Goal: Share content: Share content

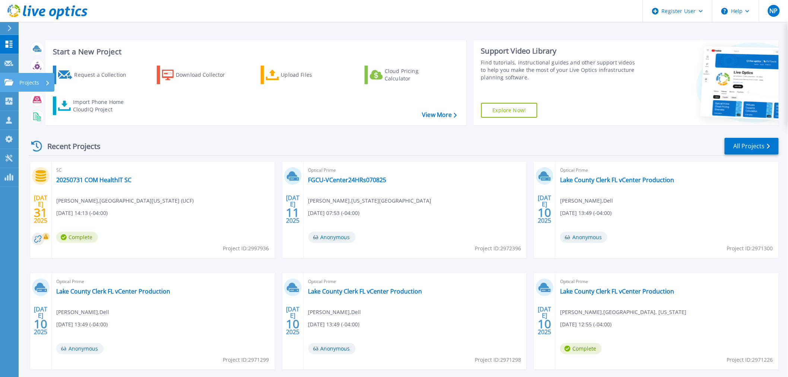
click at [7, 81] on icon at bounding box center [8, 82] width 9 height 6
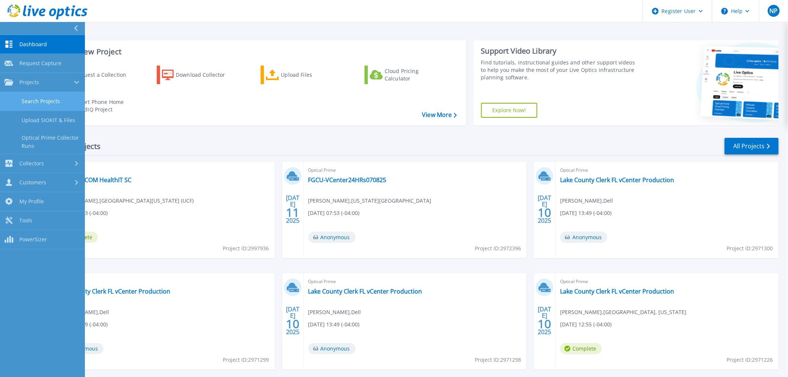
click at [17, 104] on link "Search Projects" at bounding box center [42, 101] width 85 height 19
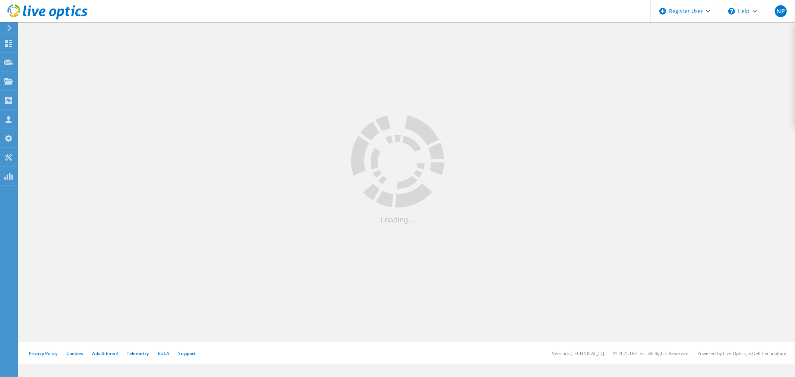
click at [264, 16] on header "Register User \n Help Explore Helpful Articles Contact Support NP Dell User Nic…" at bounding box center [397, 11] width 795 height 22
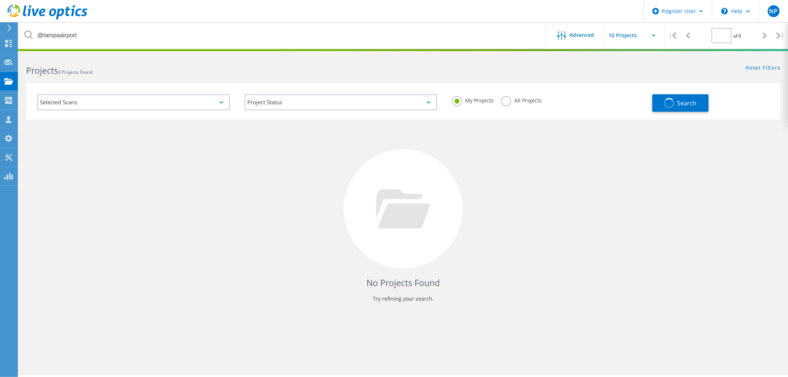
type input "1"
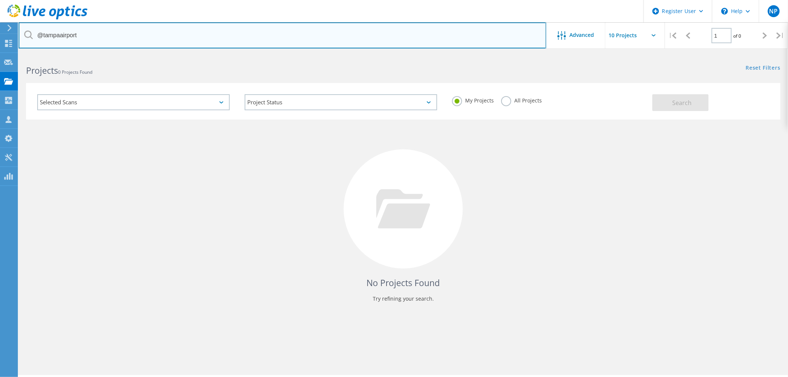
click at [256, 32] on input "@tampaairport" at bounding box center [283, 35] width 528 height 26
type input "@kissimmee"
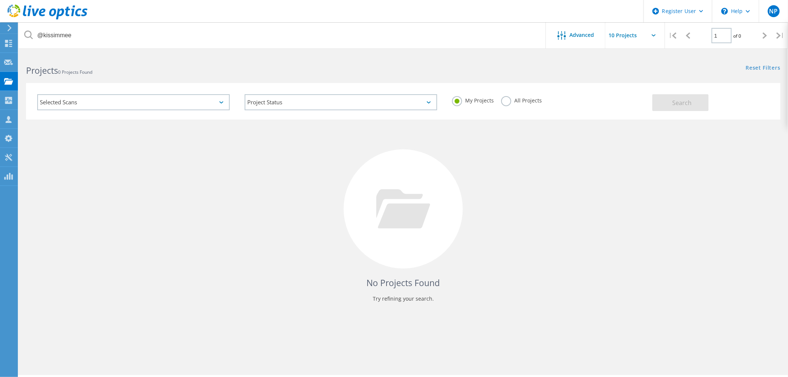
click at [505, 103] on label "All Projects" at bounding box center [522, 99] width 41 height 7
click at [0, 0] on input "All Projects" at bounding box center [0, 0] width 0 height 0
click at [651, 106] on div "My Projects All Projects" at bounding box center [549, 101] width 208 height 28
click at [679, 98] on button "Search" at bounding box center [681, 102] width 56 height 17
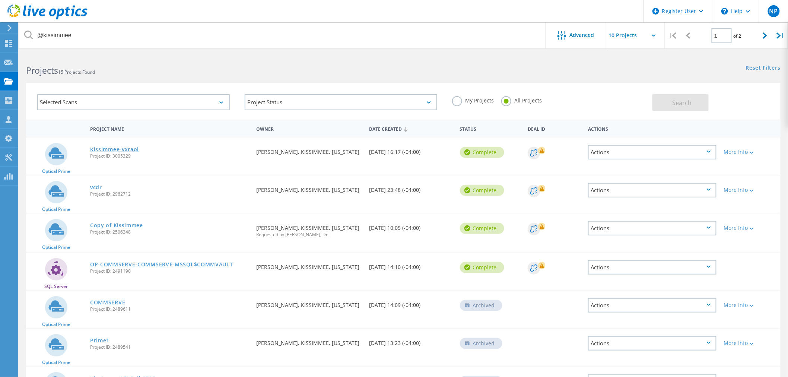
click at [120, 147] on link "Kissimmee-vxraol" at bounding box center [114, 149] width 49 height 5
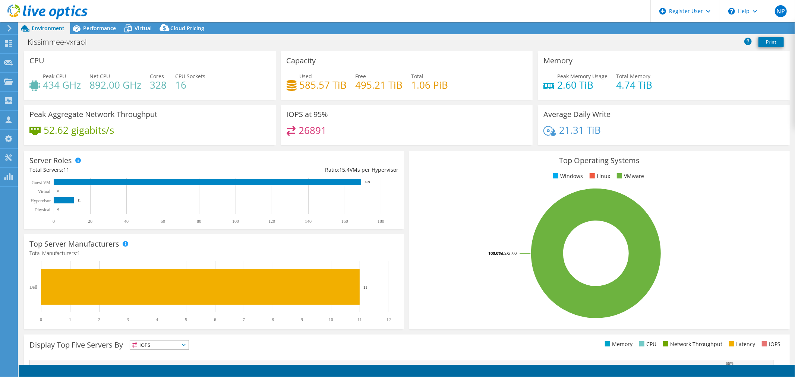
select select "USD"
click at [115, 26] on span "Performance" at bounding box center [99, 28] width 33 height 7
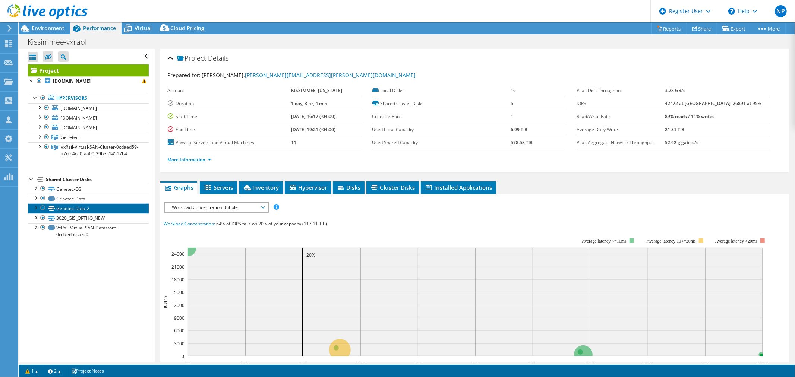
click at [87, 213] on link "Genetec-Data-2" at bounding box center [88, 208] width 121 height 10
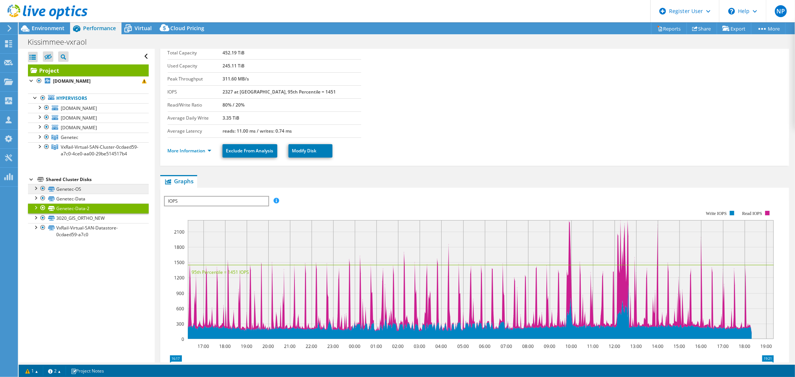
scroll to position [41, 0]
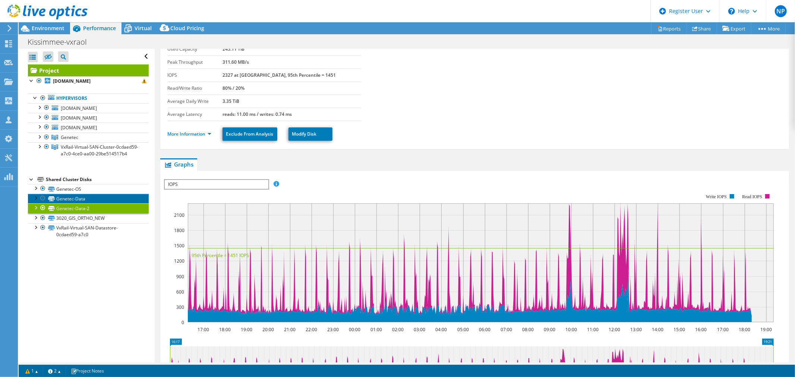
click at [84, 203] on link "Genetec-Data" at bounding box center [88, 199] width 121 height 10
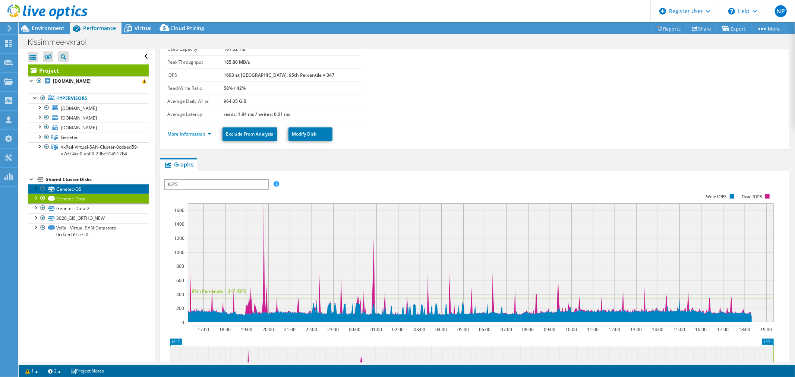
click at [96, 194] on link "Genetec-OS" at bounding box center [88, 189] width 121 height 10
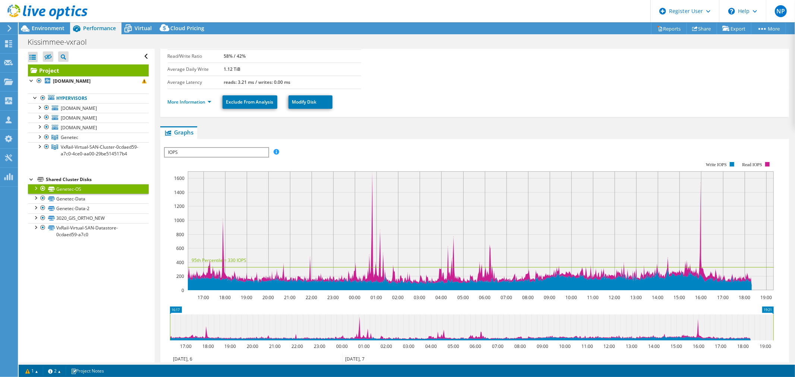
scroll to position [0, 0]
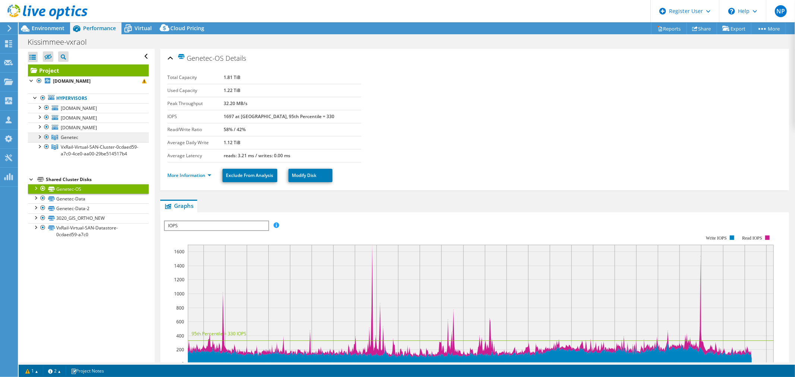
click at [87, 142] on link "Genetec" at bounding box center [88, 138] width 121 height 10
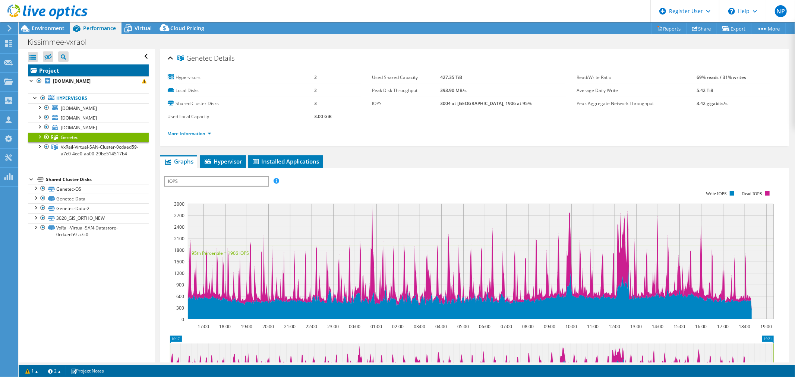
click at [80, 75] on link "Project" at bounding box center [88, 70] width 121 height 12
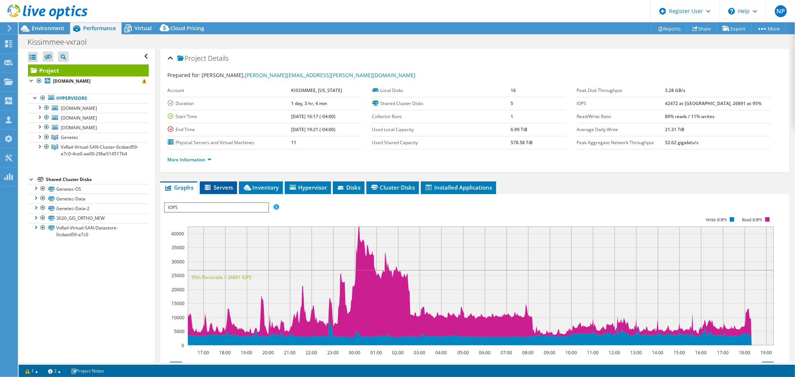
click at [224, 184] on span "Servers" at bounding box center [218, 187] width 30 height 7
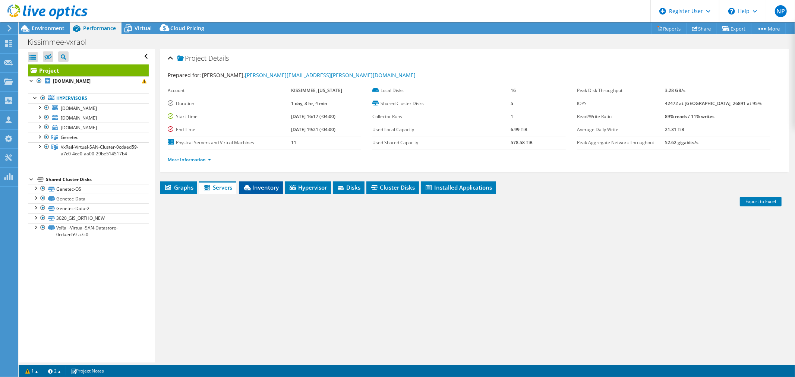
click at [249, 184] on span "Inventory" at bounding box center [261, 187] width 37 height 7
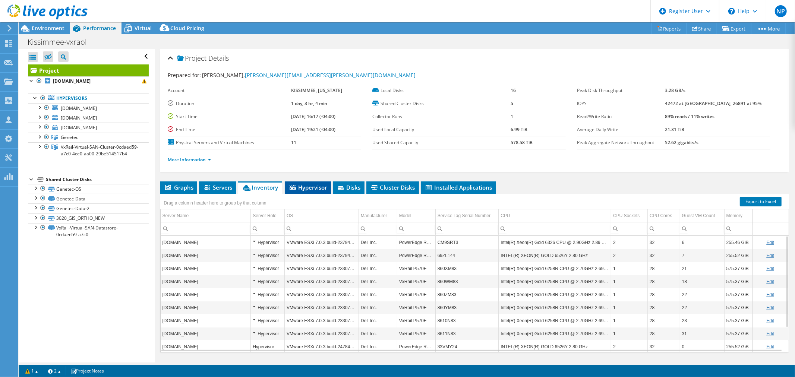
click at [307, 186] on span "Hypervisor" at bounding box center [307, 187] width 39 height 7
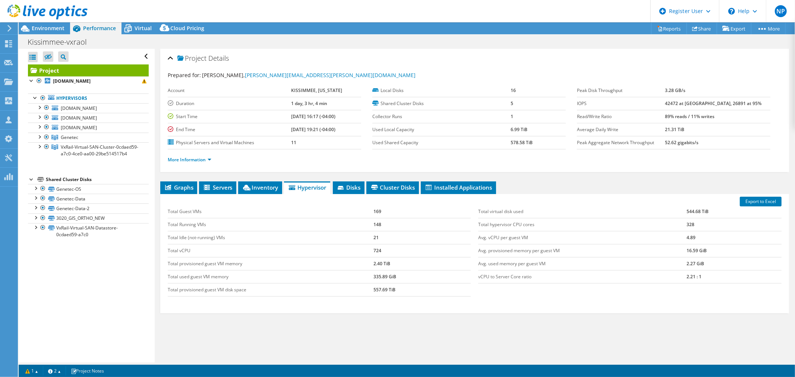
click at [265, 198] on div "Total Guest VMs 169 Total Running VMs 148 Total Idle (not-running) VMs 21 Total…" at bounding box center [319, 251] width 311 height 106
click at [261, 184] on span "Inventory" at bounding box center [260, 187] width 37 height 7
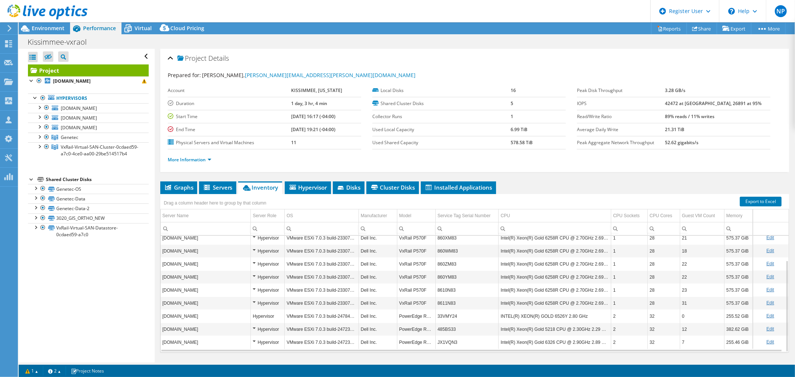
scroll to position [18, 0]
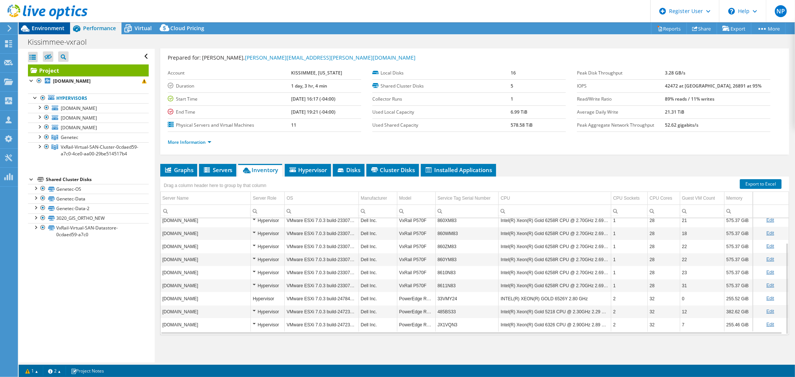
click at [53, 30] on span "Environment" at bounding box center [48, 28] width 33 height 7
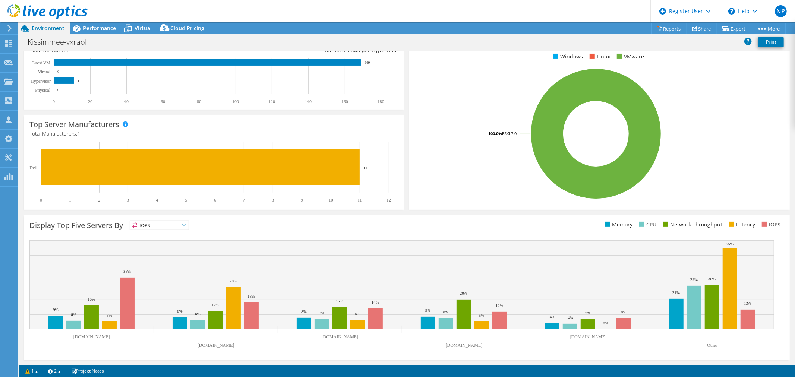
scroll to position [0, 0]
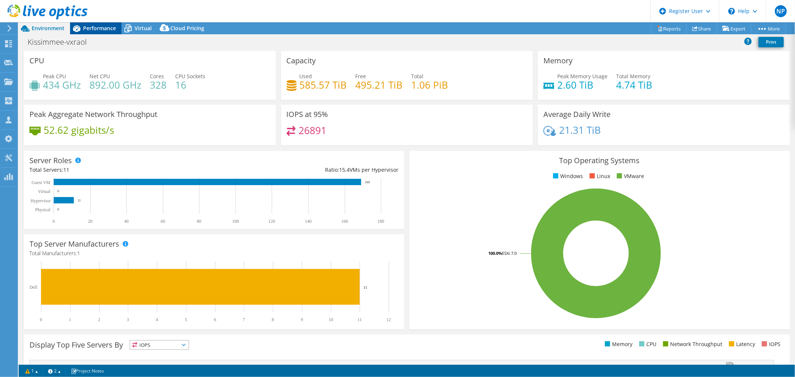
click at [106, 29] on span "Performance" at bounding box center [99, 28] width 33 height 7
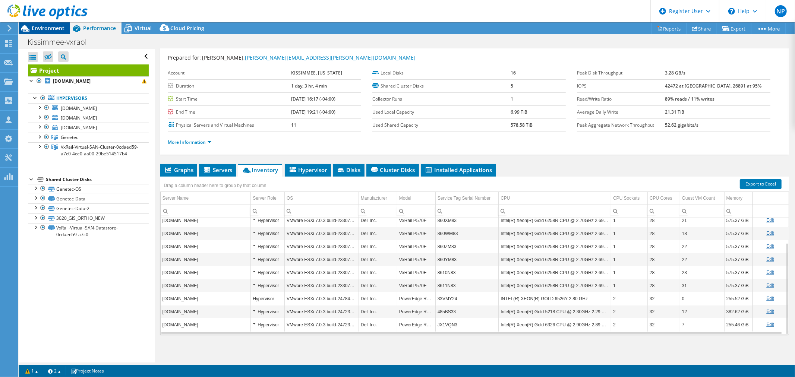
click at [42, 29] on span "Environment" at bounding box center [48, 28] width 33 height 7
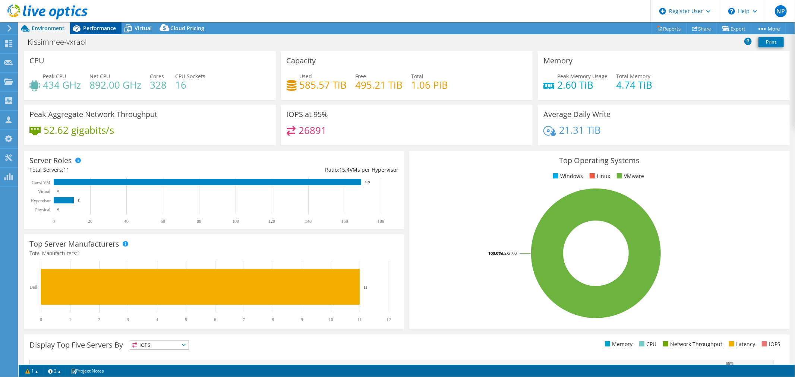
click at [85, 28] on span "Performance" at bounding box center [99, 28] width 33 height 7
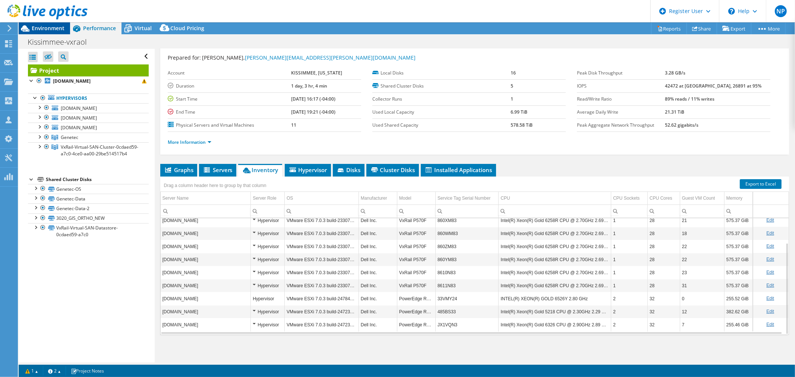
click at [46, 30] on span "Environment" at bounding box center [48, 28] width 33 height 7
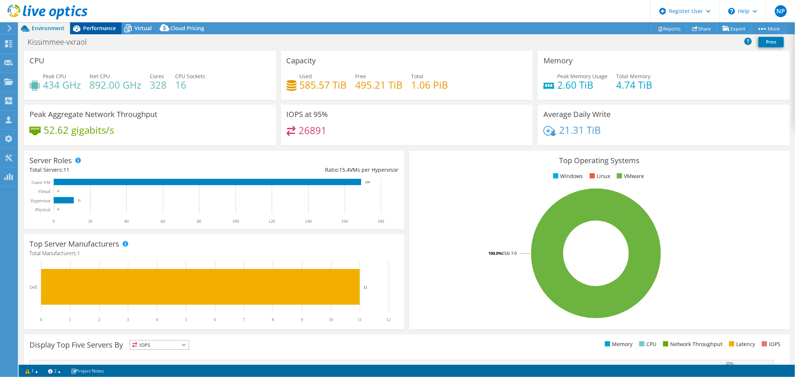
click at [74, 31] on icon at bounding box center [76, 28] width 7 height 7
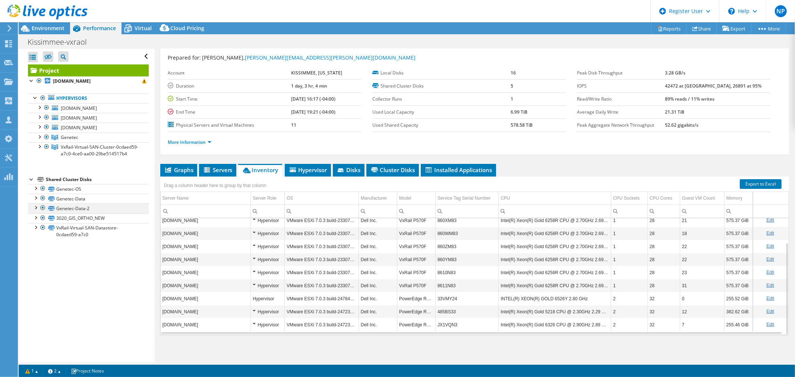
click at [38, 211] on div at bounding box center [35, 206] width 7 height 7
click at [34, 211] on div at bounding box center [35, 206] width 7 height 7
click at [36, 201] on div at bounding box center [35, 197] width 7 height 7
click at [37, 194] on link "Genetec-OS" at bounding box center [88, 189] width 121 height 10
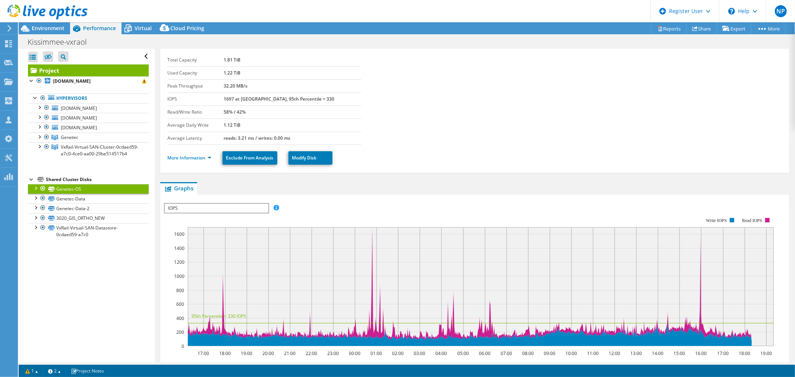
click at [35, 192] on div at bounding box center [35, 187] width 7 height 7
click at [36, 192] on div at bounding box center [35, 187] width 7 height 7
click at [73, 142] on link "VxRail-Virtual-SAN-Cluster-0cdaed59-a7c0-4ce0-aa00-29be514517b4" at bounding box center [88, 138] width 121 height 10
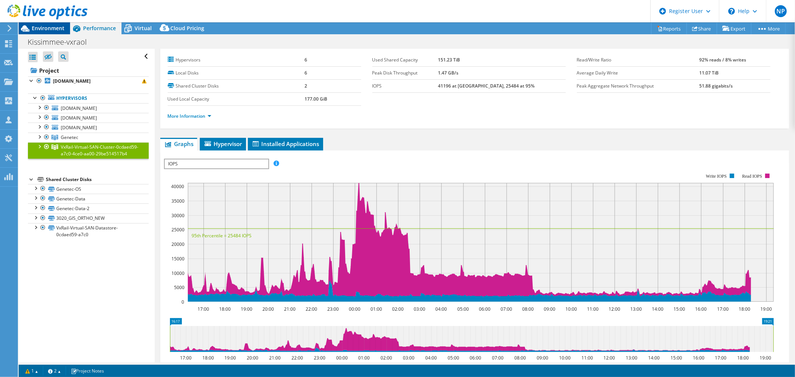
click at [42, 27] on span "Environment" at bounding box center [48, 28] width 33 height 7
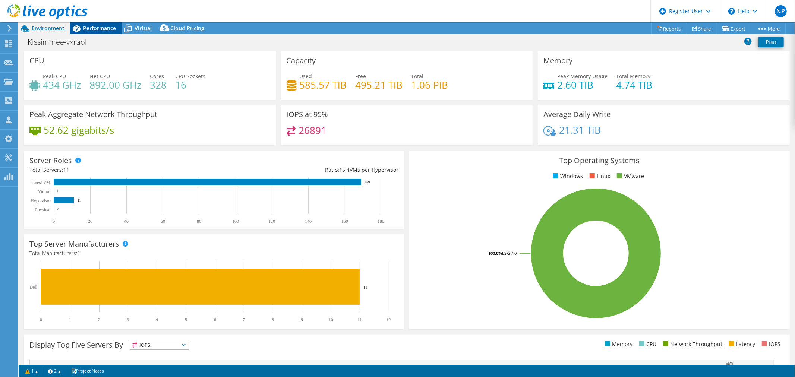
click at [111, 32] on div "Performance" at bounding box center [95, 28] width 51 height 12
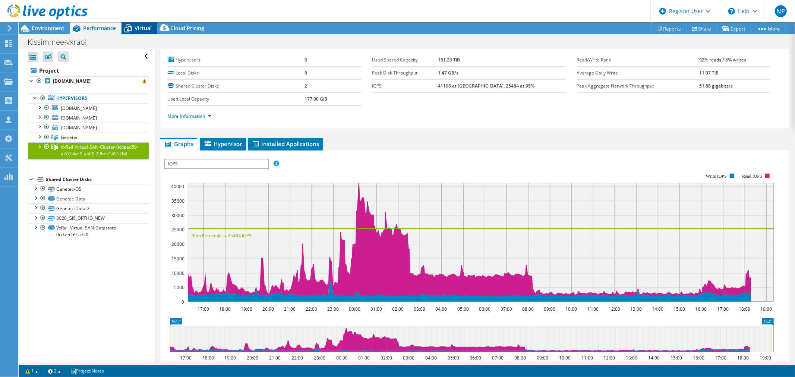
click at [141, 34] on div "Virtual" at bounding box center [139, 28] width 36 height 12
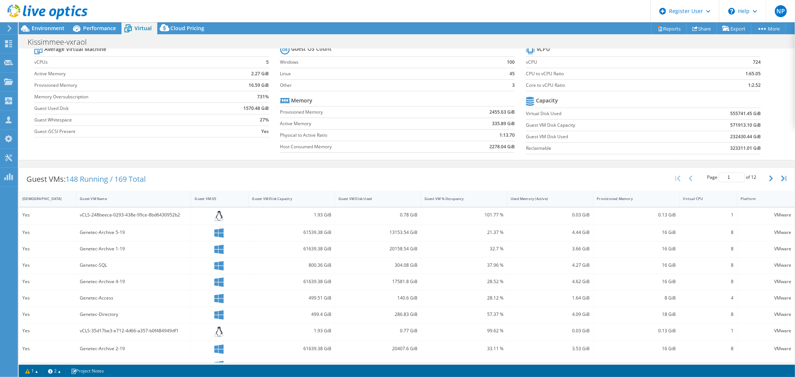
scroll to position [41, 0]
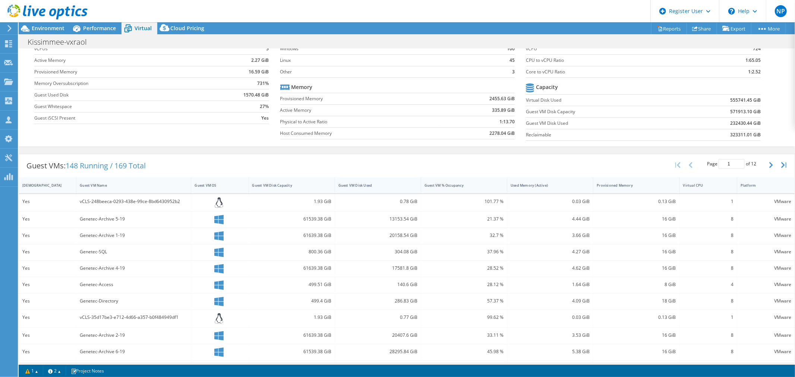
click at [359, 188] on div "Guest VM Disk Used" at bounding box center [373, 186] width 77 height 12
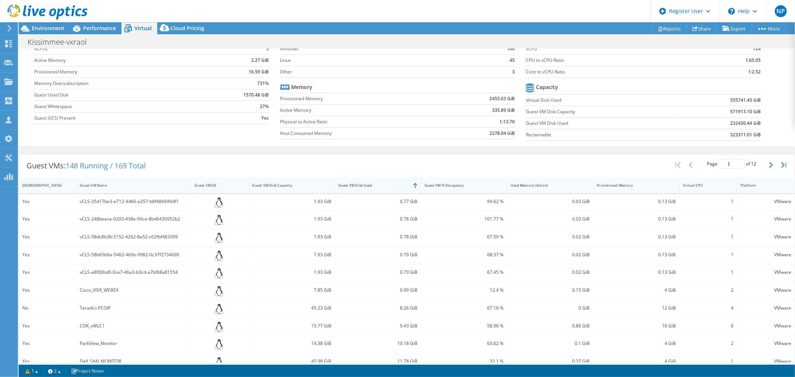
click at [369, 181] on div "Guest VM Disk Used" at bounding box center [373, 186] width 77 height 12
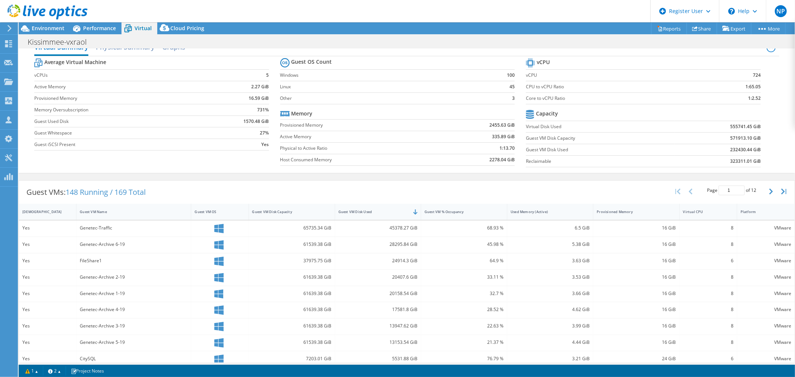
scroll to position [0, 0]
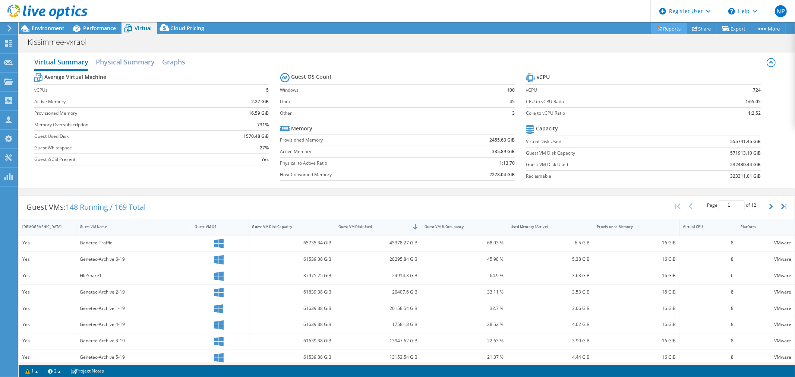
click at [667, 29] on link "Reports" at bounding box center [669, 29] width 36 height 12
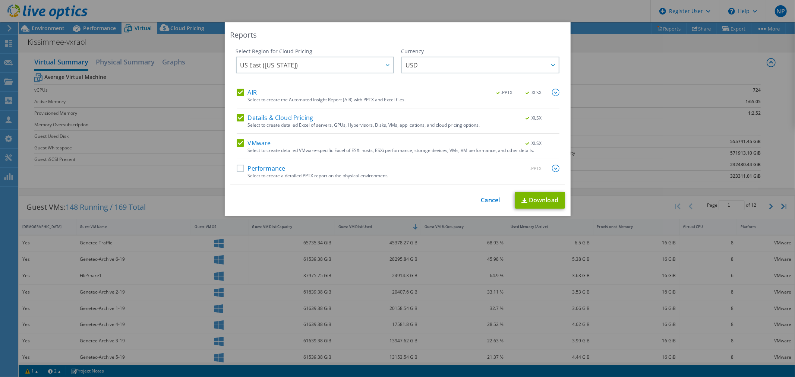
click at [269, 169] on label "Performance" at bounding box center [261, 168] width 49 height 7
click at [0, 0] on input "Performance" at bounding box center [0, 0] width 0 height 0
click at [537, 198] on link "Download" at bounding box center [540, 200] width 50 height 17
click at [497, 199] on div "This process may take a while, please wait... Cancel Download" at bounding box center [397, 200] width 335 height 17
click at [490, 199] on link "Cancel" at bounding box center [490, 200] width 19 height 7
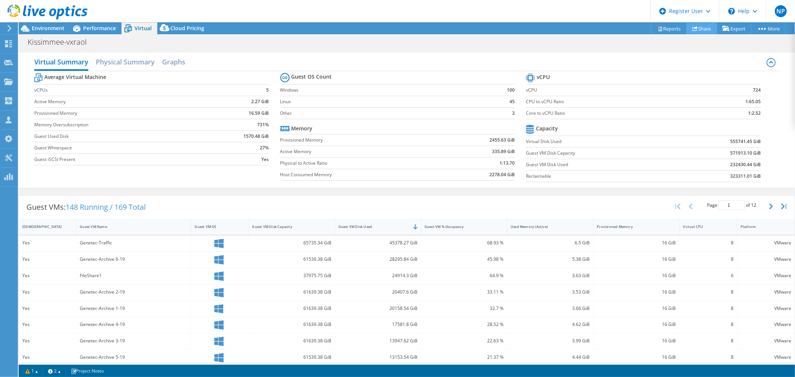
click at [697, 31] on link "Share" at bounding box center [701, 29] width 31 height 12
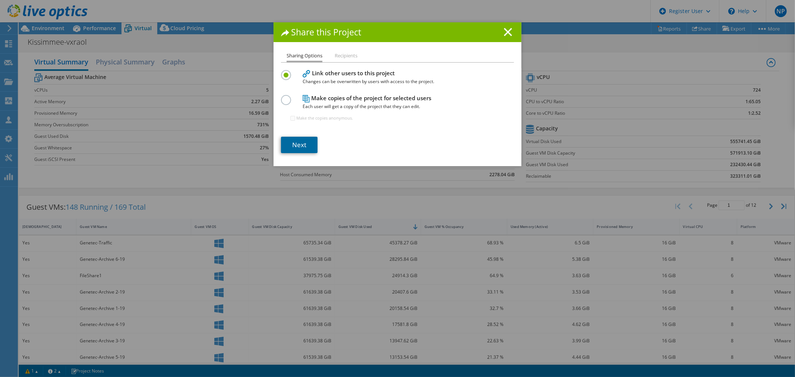
click at [299, 140] on link "Next" at bounding box center [299, 145] width 37 height 16
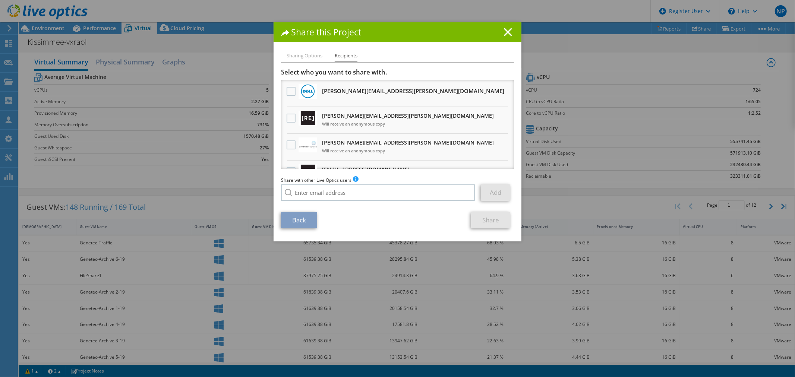
scroll to position [41, 0]
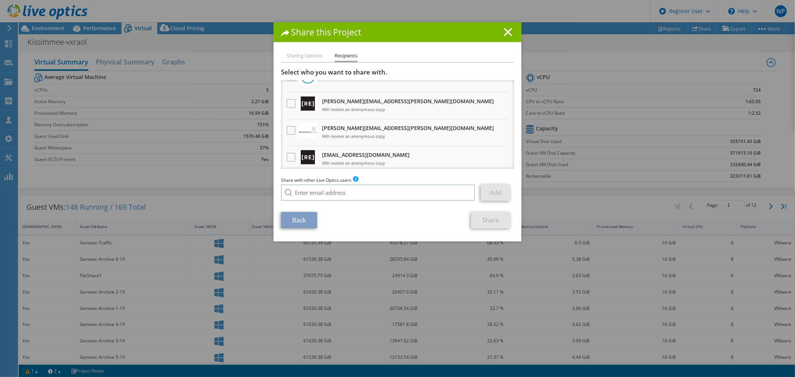
click at [287, 126] on label at bounding box center [292, 130] width 11 height 9
click at [0, 0] on input "checkbox" at bounding box center [0, 0] width 0 height 0
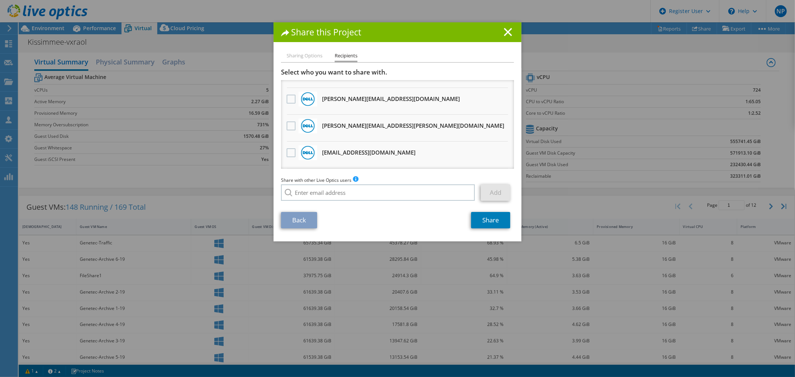
scroll to position [332, 0]
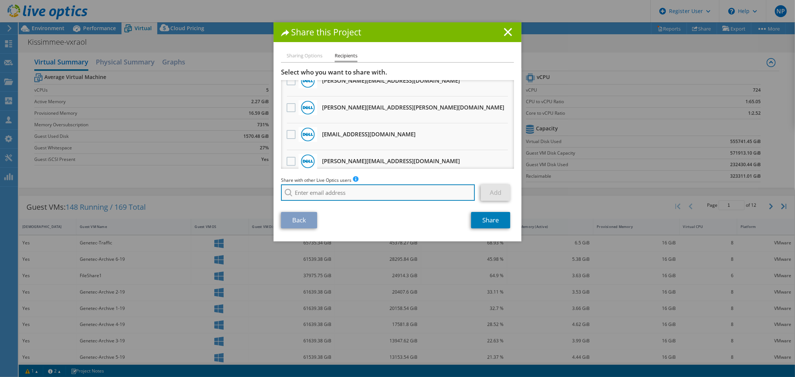
click at [323, 187] on input "search" at bounding box center [378, 192] width 194 height 16
paste input "[PERSON_NAME][EMAIL_ADDRESS][PERSON_NAME][DOMAIN_NAME]"
type input "[PERSON_NAME][EMAIL_ADDRESS][PERSON_NAME][DOMAIN_NAME]"
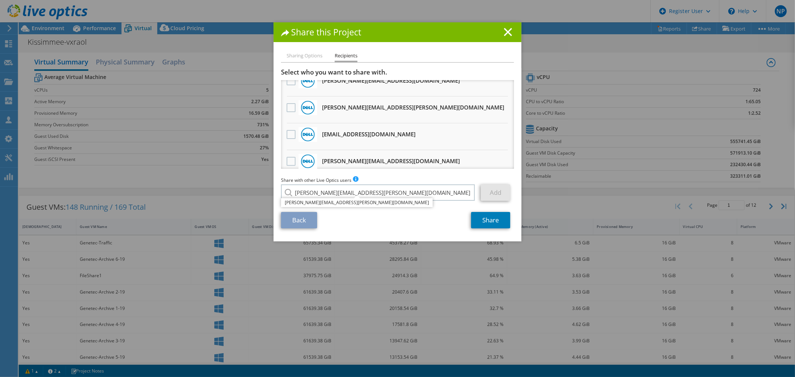
click at [327, 206] on li "[PERSON_NAME][EMAIL_ADDRESS][PERSON_NAME][DOMAIN_NAME]" at bounding box center [357, 202] width 152 height 9
click at [494, 195] on link "Add" at bounding box center [495, 192] width 29 height 16
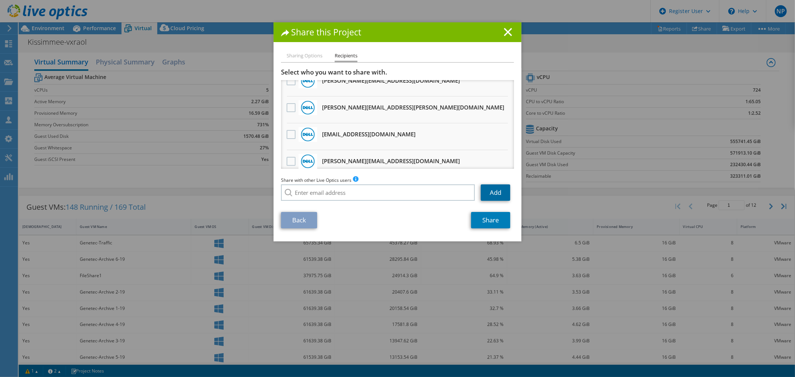
scroll to position [358, 0]
click at [485, 216] on link "Share" at bounding box center [490, 220] width 39 height 16
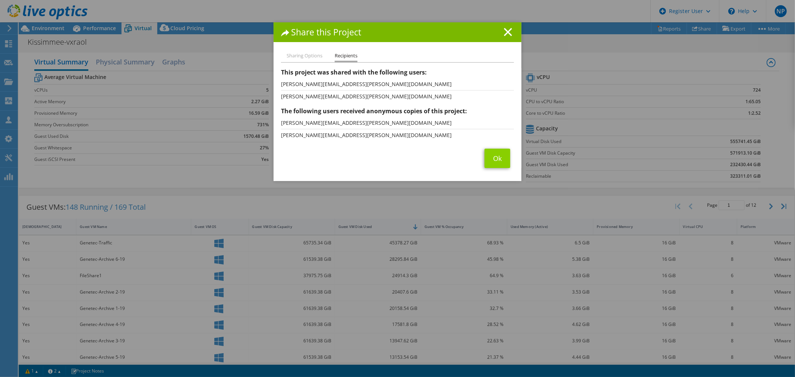
click at [481, 157] on span "Ok" at bounding box center [497, 158] width 33 height 19
click at [494, 151] on link "Ok" at bounding box center [497, 158] width 26 height 19
